Goal: Task Accomplishment & Management: Complete application form

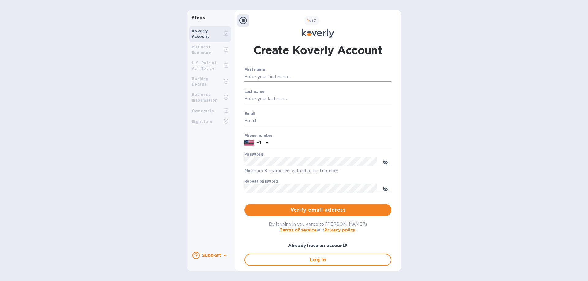
click at [290, 77] on input "First name" at bounding box center [317, 77] width 147 height 9
click at [262, 77] on input "First name" at bounding box center [317, 77] width 147 height 9
click at [304, 73] on input "First name" at bounding box center [317, 77] width 147 height 9
